Goal: Transaction & Acquisition: Purchase product/service

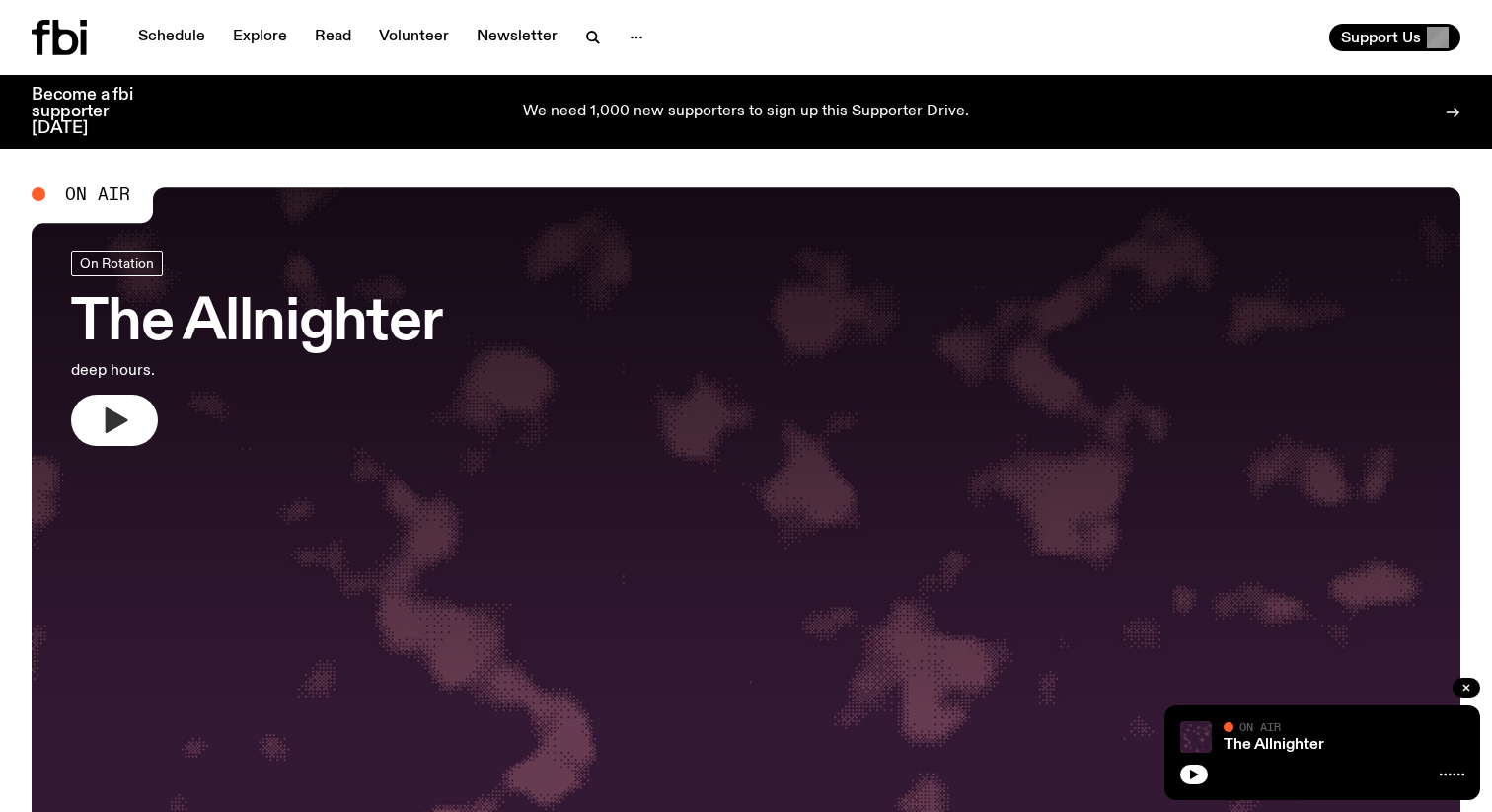
click at [85, 421] on button "button" at bounding box center [115, 420] width 87 height 51
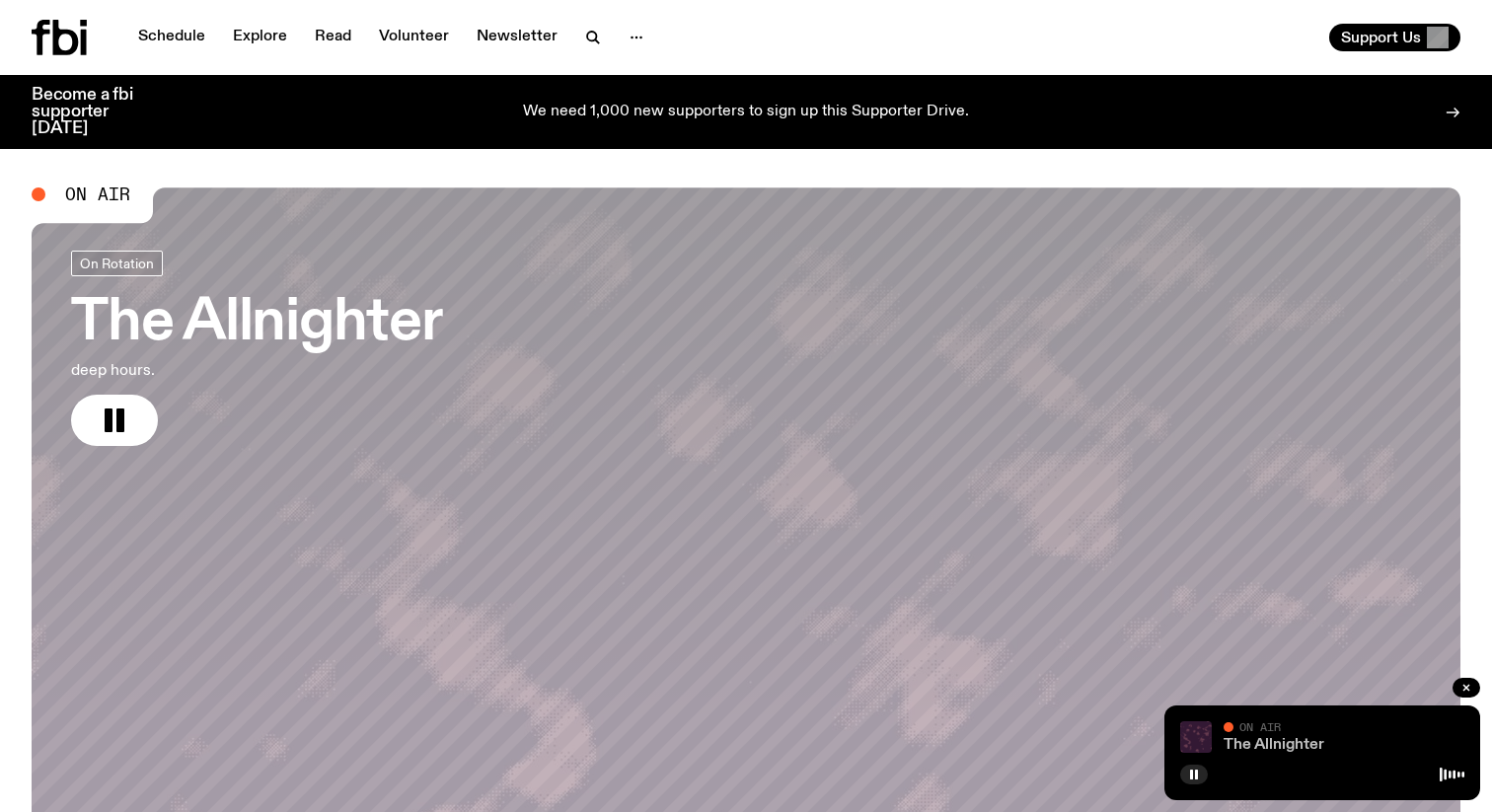
click at [1246, 746] on link "The Allnighter" at bounding box center [1274, 745] width 101 height 16
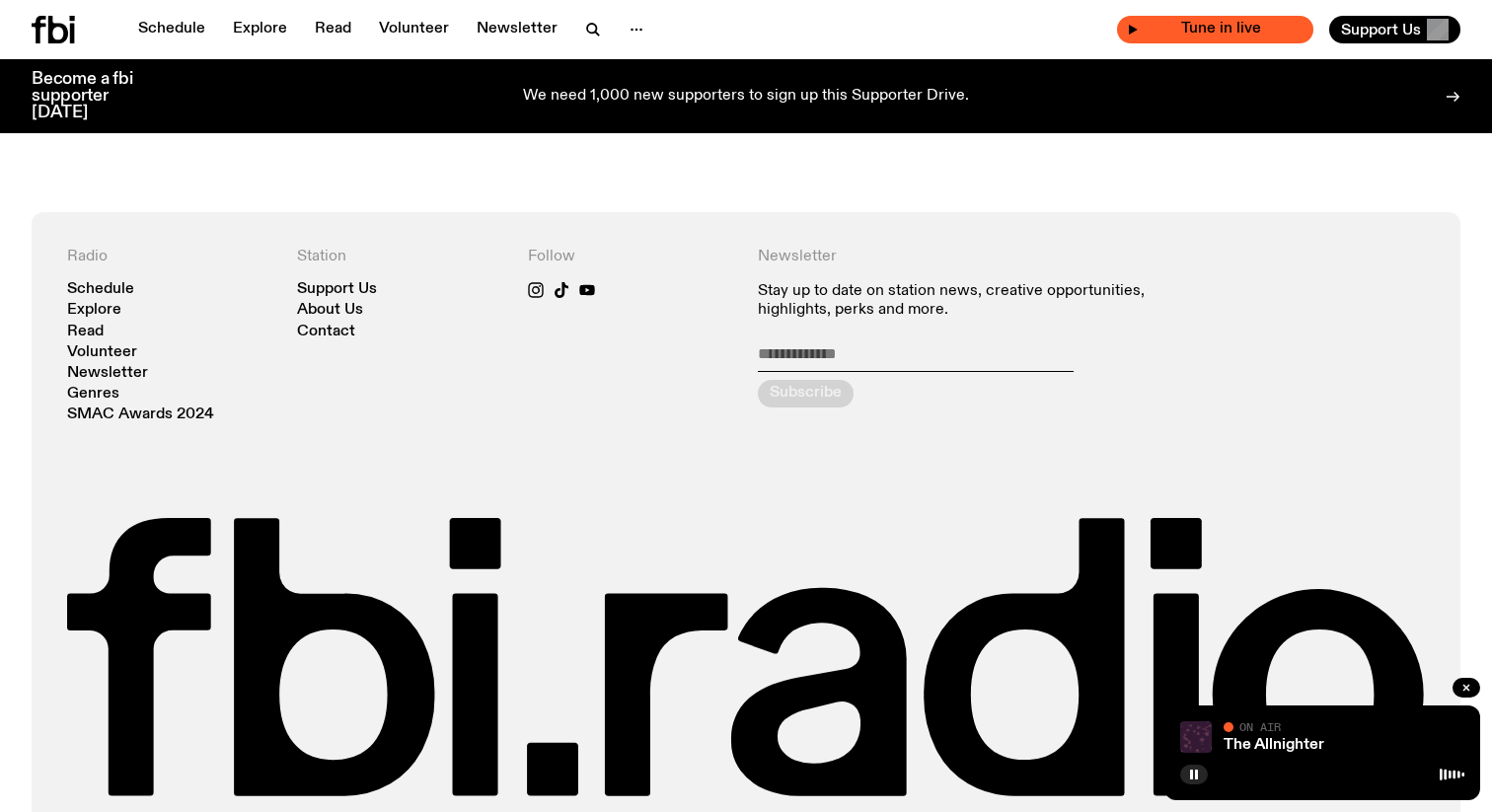
scroll to position [1205, 0]
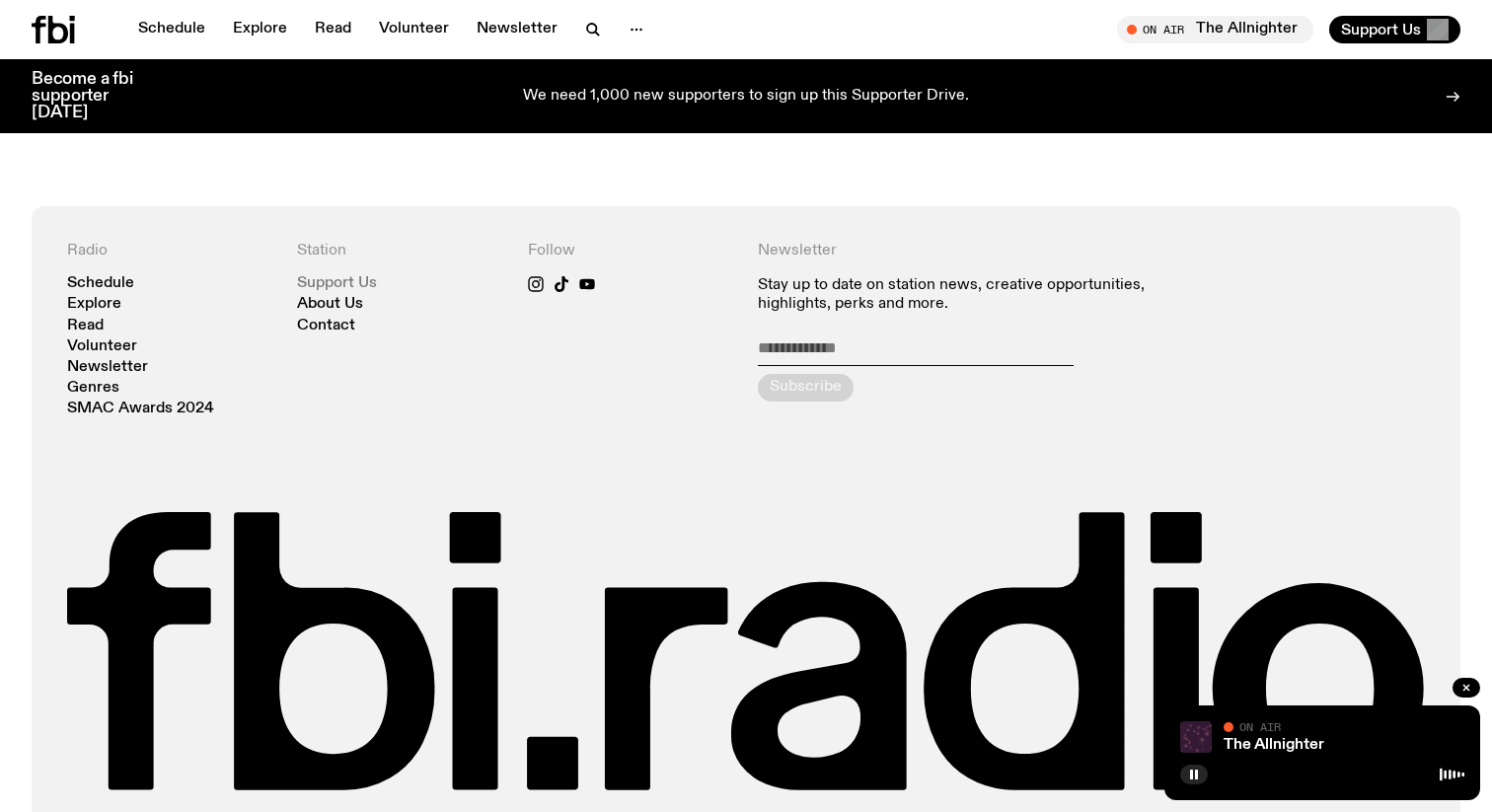
click at [338, 285] on link "Support Us" at bounding box center [337, 283] width 80 height 15
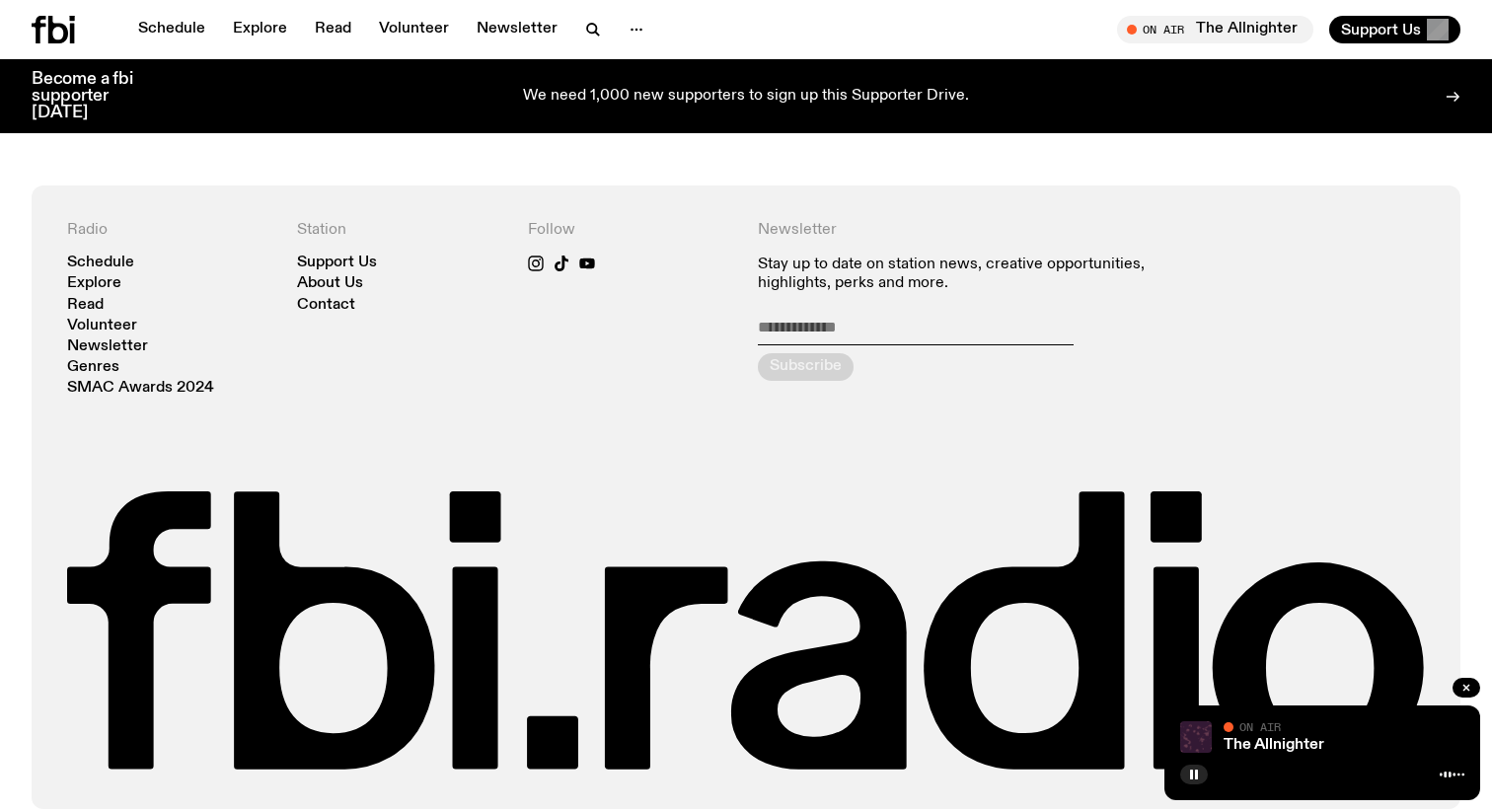
scroll to position [1224, 0]
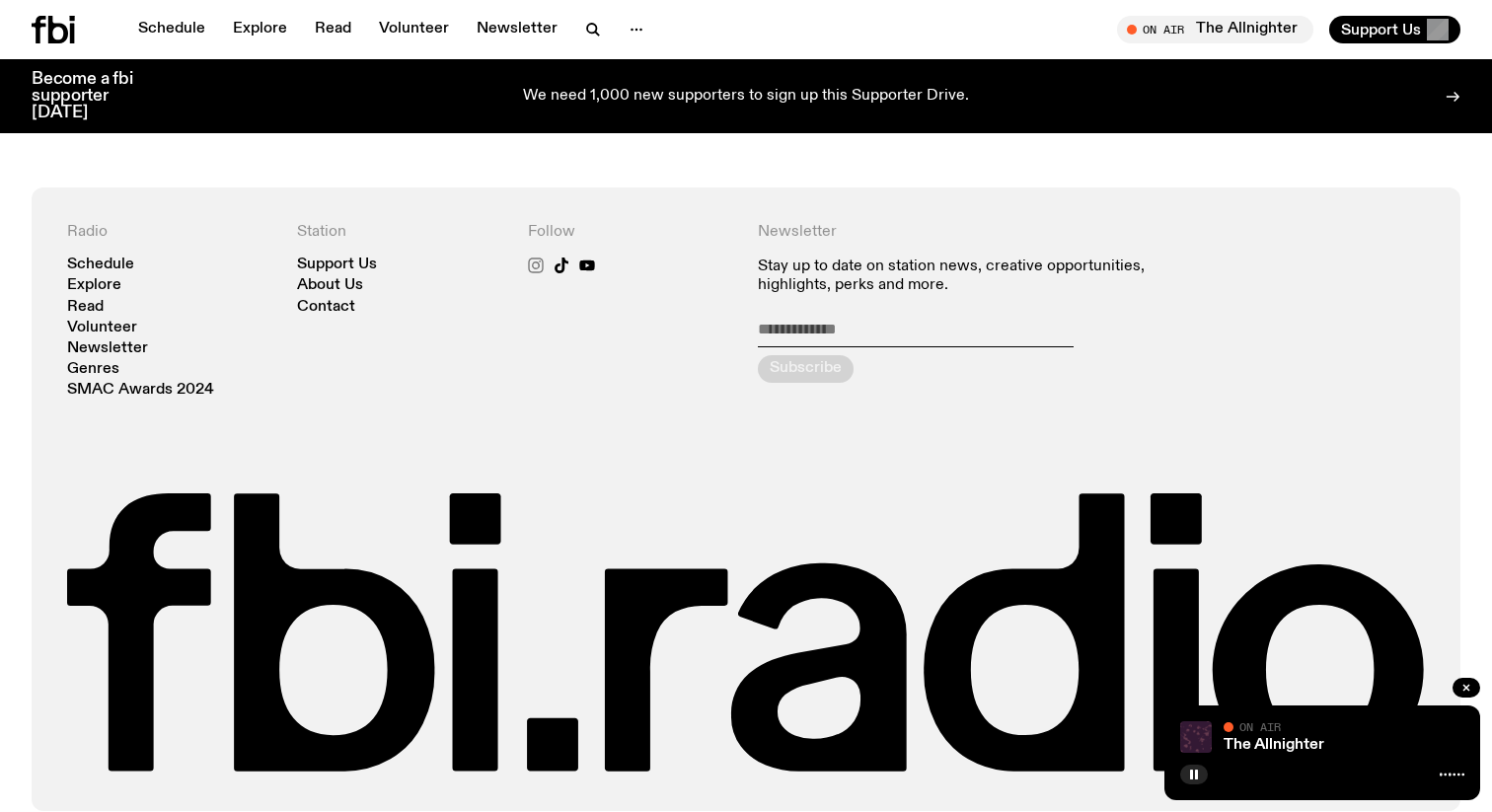
click at [534, 263] on icon at bounding box center [536, 265] width 16 height 16
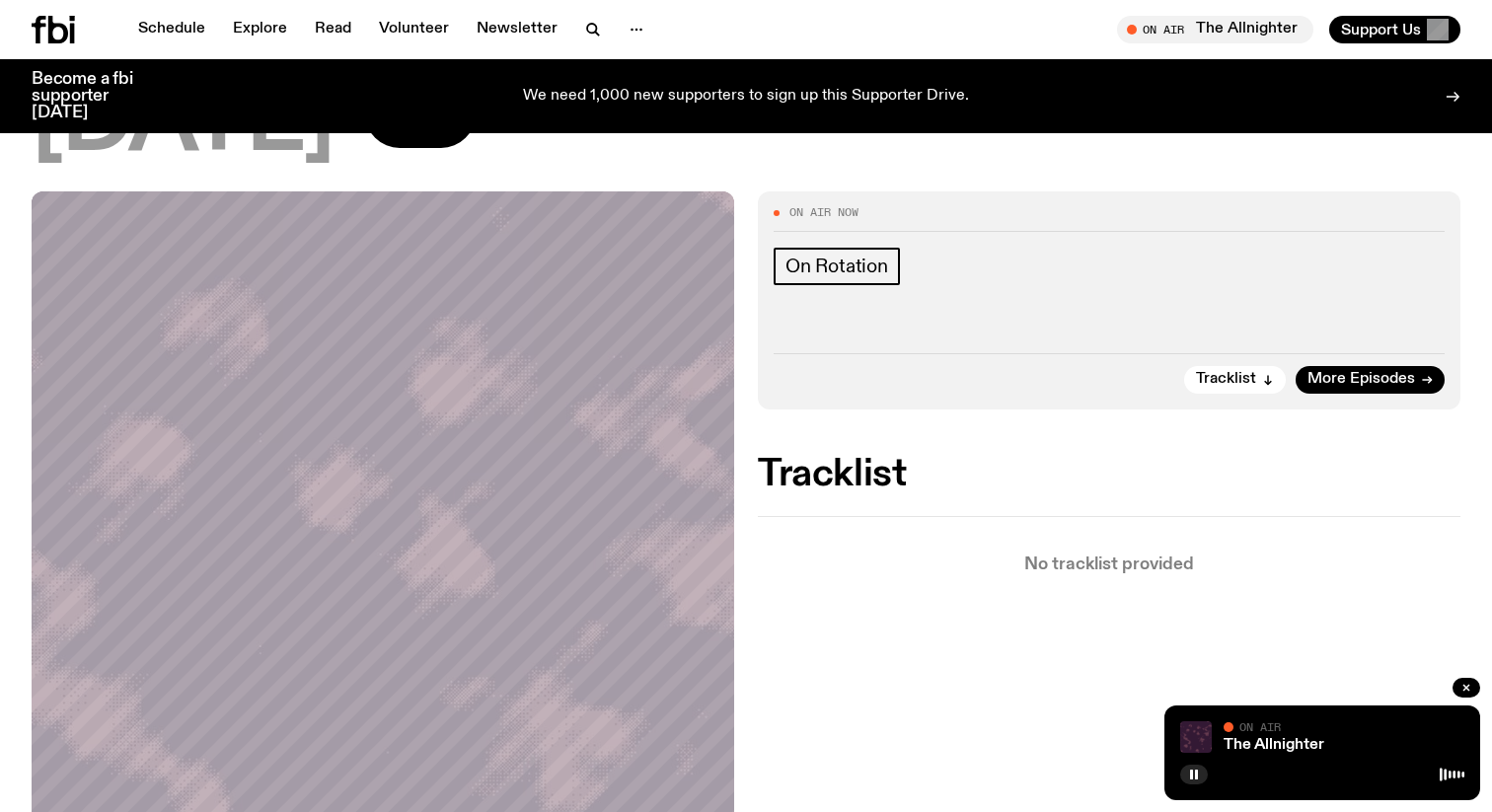
scroll to position [188, 0]
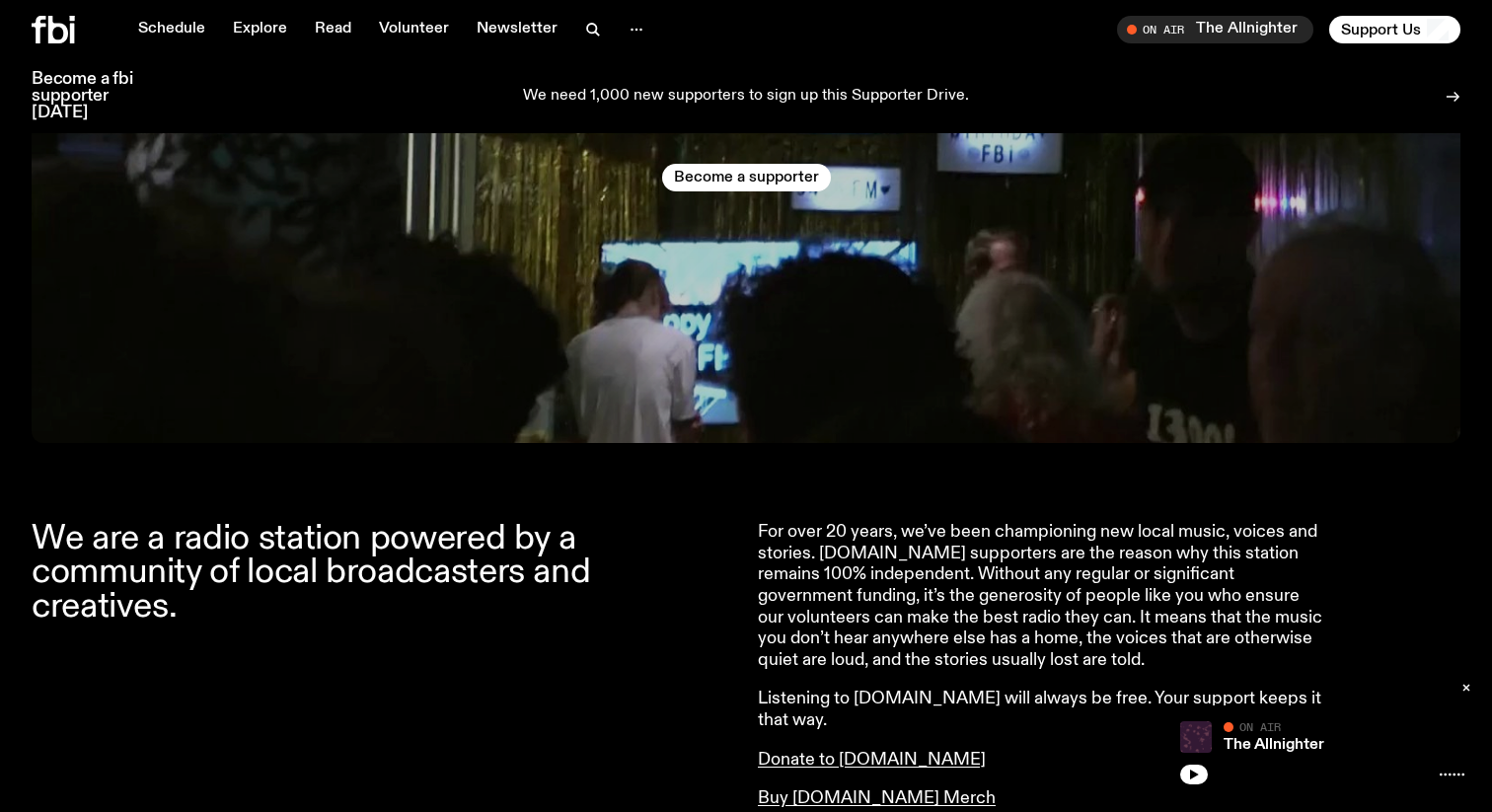
scroll to position [542, 0]
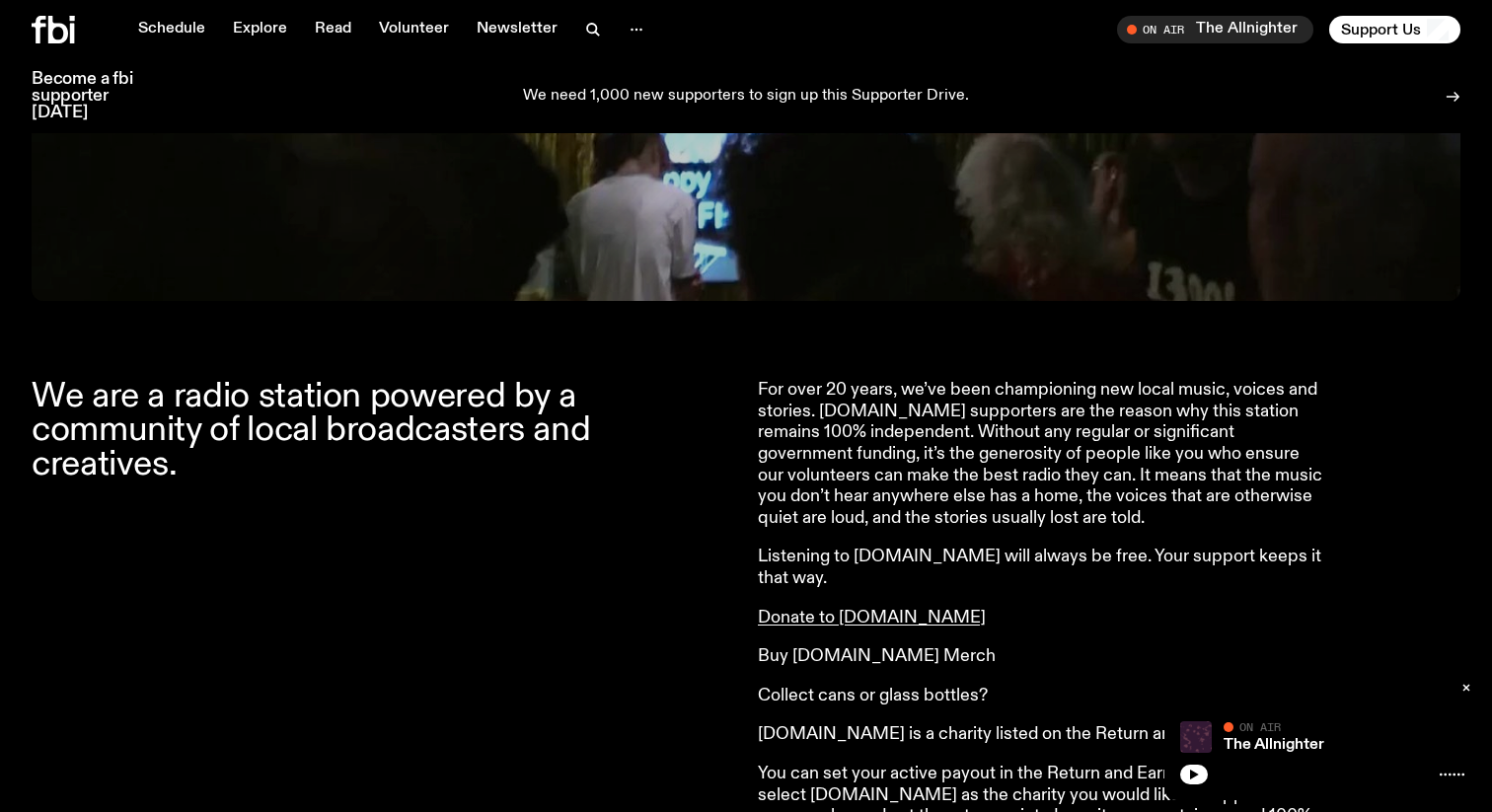
click at [897, 647] on link "Buy [DOMAIN_NAME] Merch" at bounding box center [877, 656] width 238 height 18
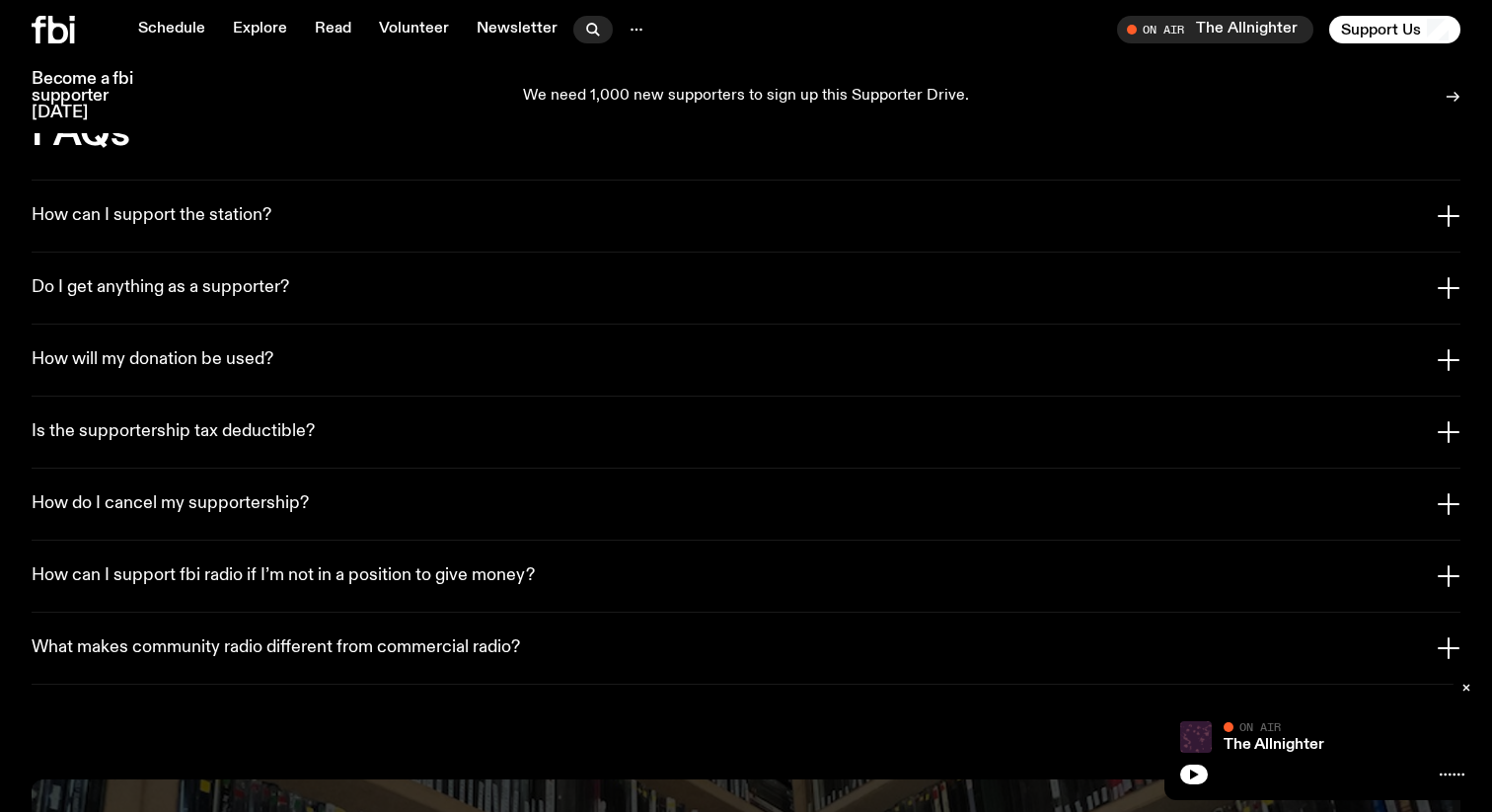
scroll to position [3740, 0]
